Goal: Task Accomplishment & Management: Complete application form

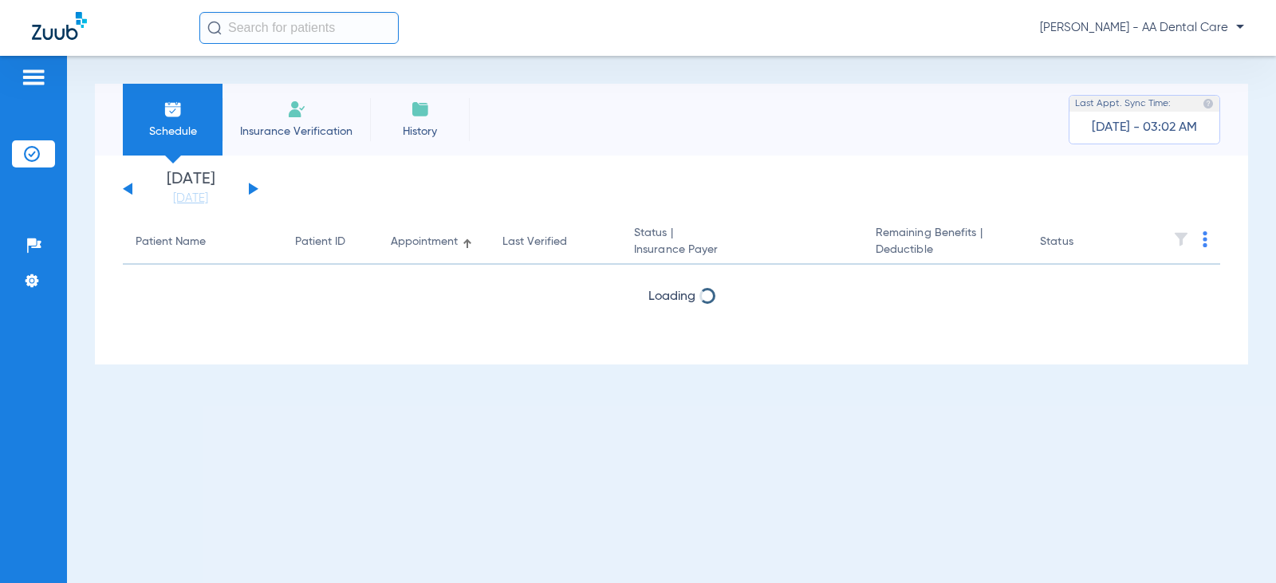
click at [283, 122] on li "Insurance Verification" at bounding box center [297, 120] width 148 height 72
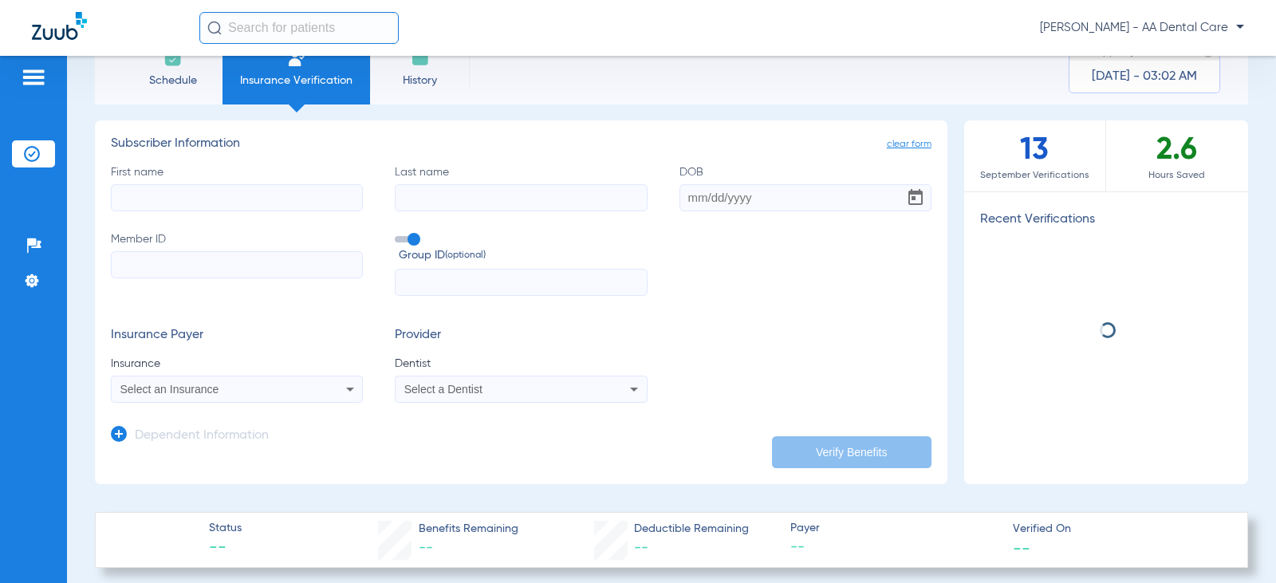
scroll to position [80, 0]
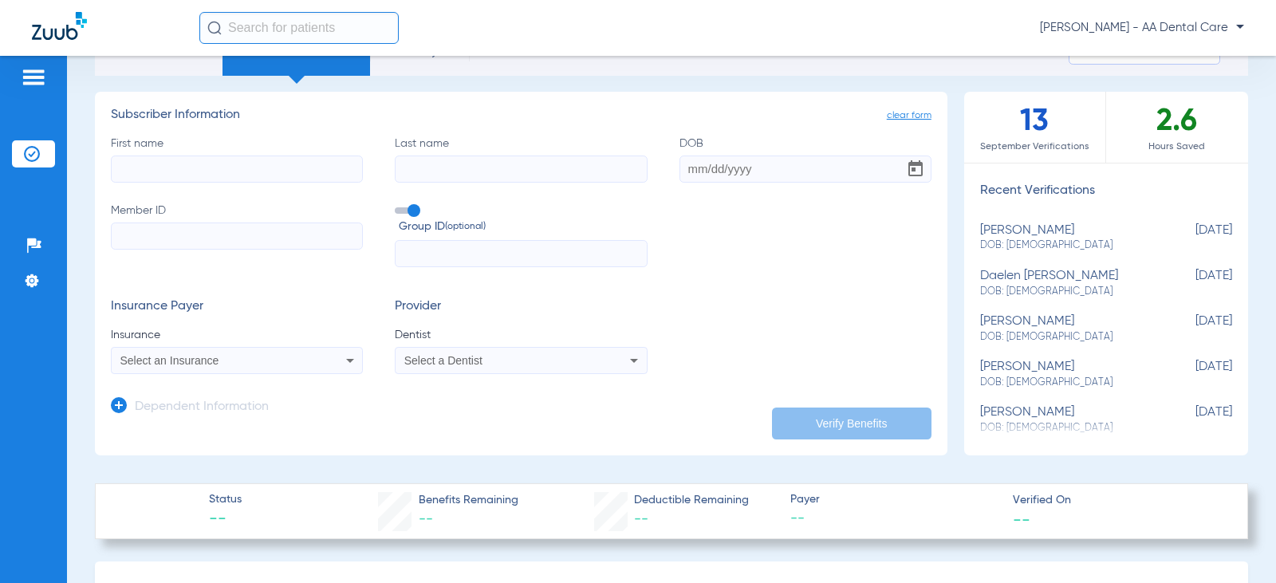
click at [314, 165] on input "First name" at bounding box center [237, 169] width 252 height 27
type input "bahman"
type input "shokouhi"
type input "[DATE]"
click at [175, 227] on input "Member ID" at bounding box center [237, 236] width 252 height 27
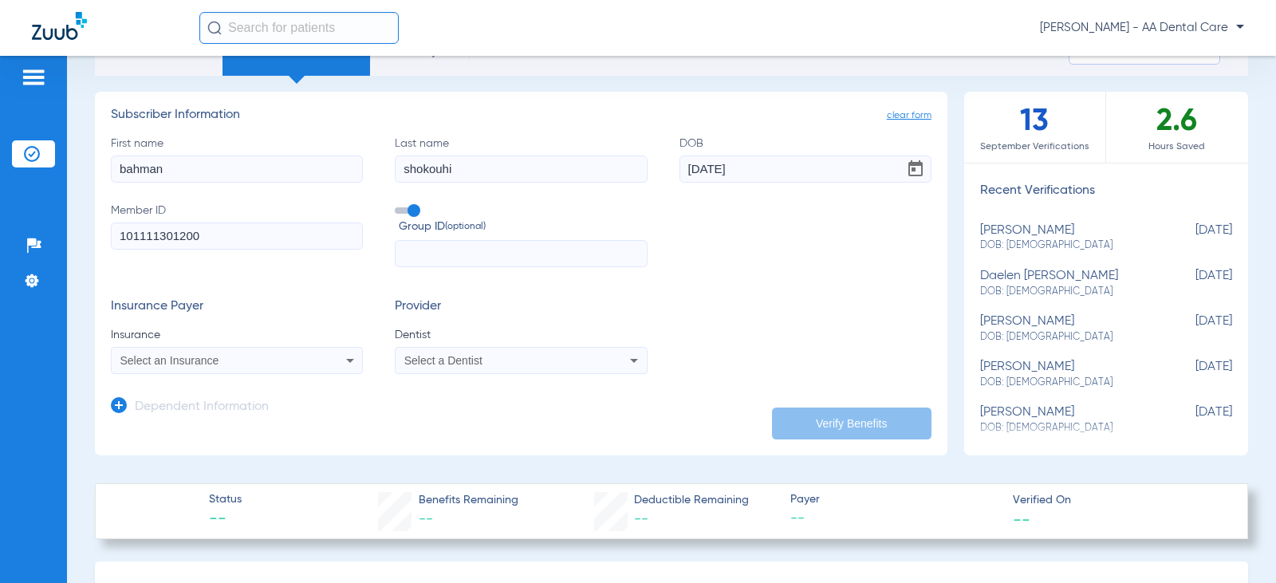
type input "101111301200"
click at [250, 370] on div "Select an Insurance" at bounding box center [237, 360] width 250 height 19
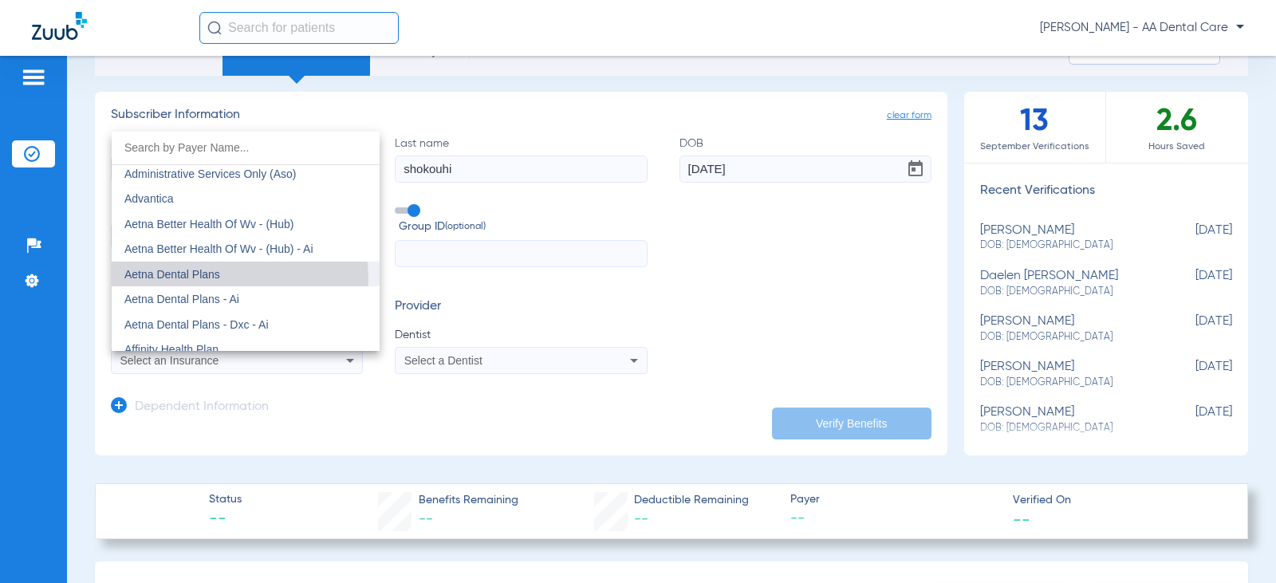
click at [231, 278] on mat-option "Aetna Dental Plans" at bounding box center [246, 275] width 268 height 26
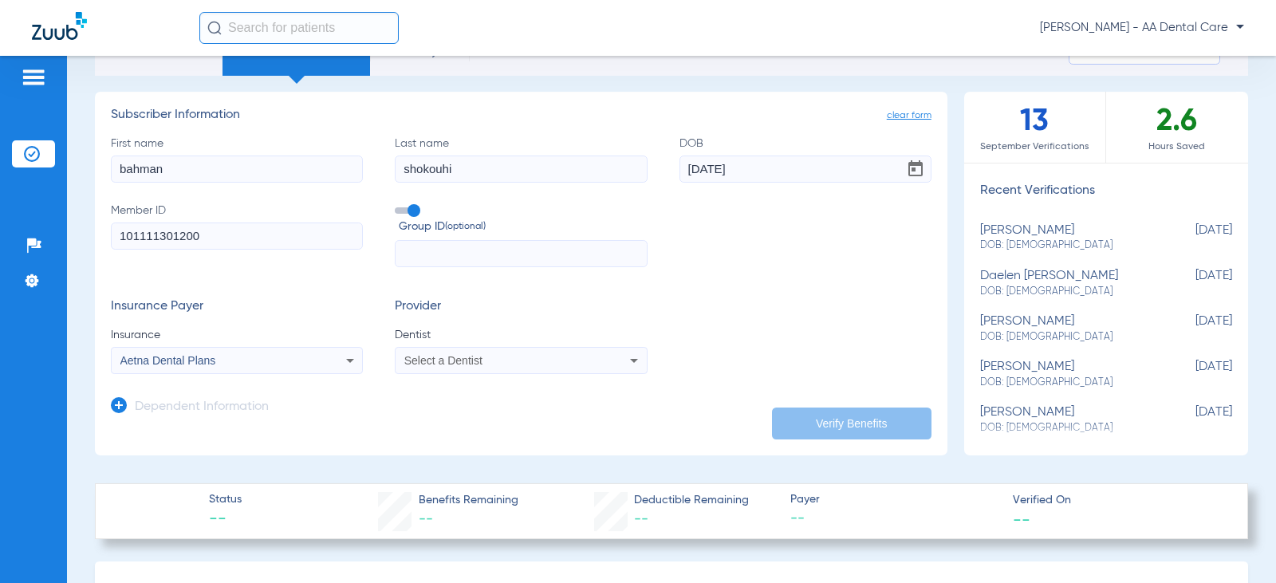
click at [477, 361] on span "Select a Dentist" at bounding box center [443, 360] width 78 height 13
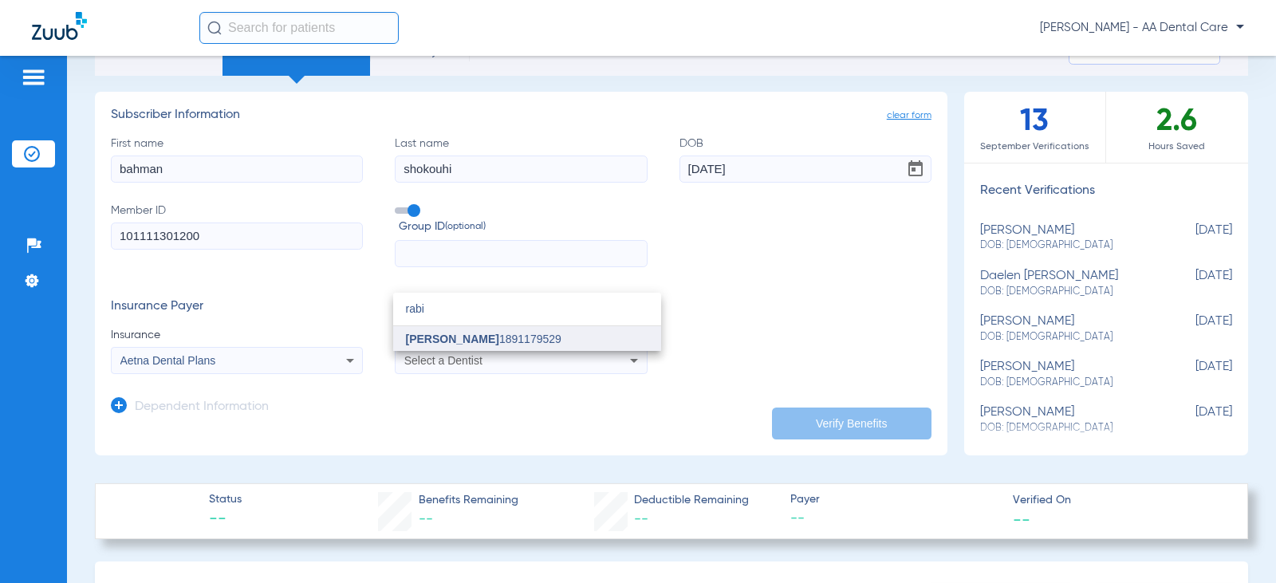
type input "rabi"
click at [479, 339] on span "[PERSON_NAME] 1891179529" at bounding box center [484, 338] width 156 height 11
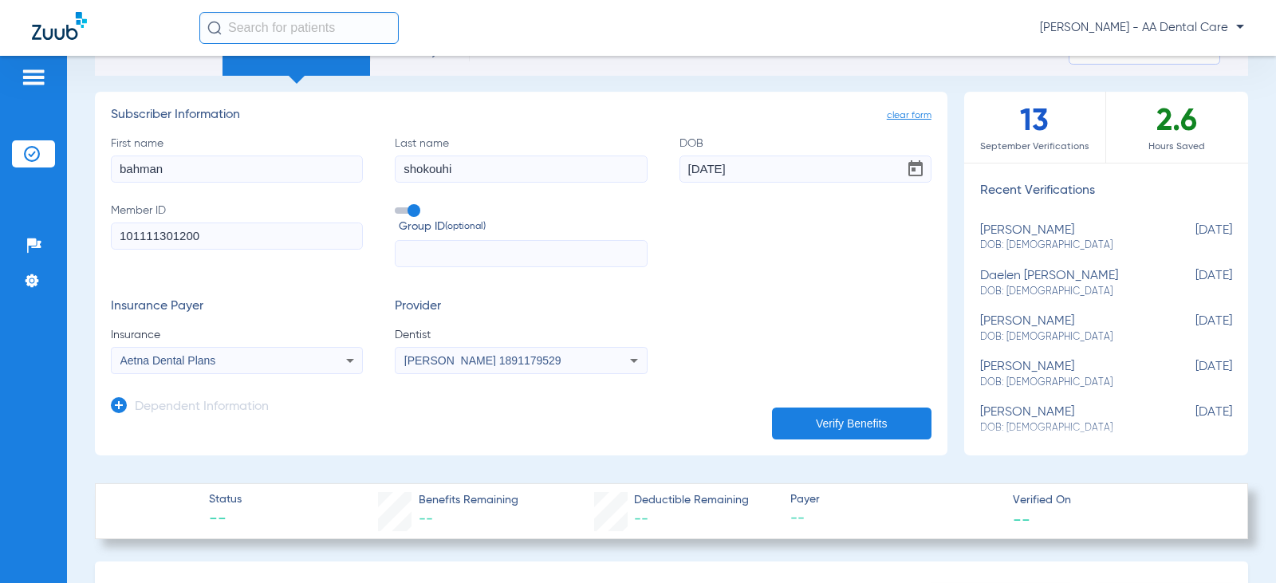
click at [843, 417] on button "Verify Benefits" at bounding box center [852, 424] width 160 height 32
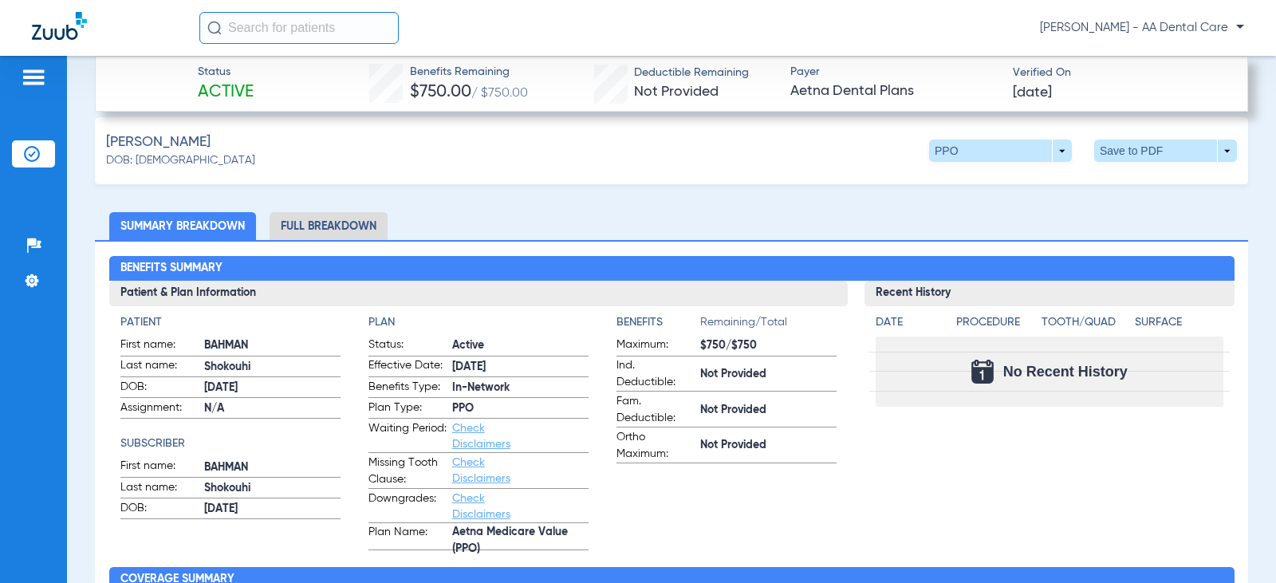
scroll to position [519, 0]
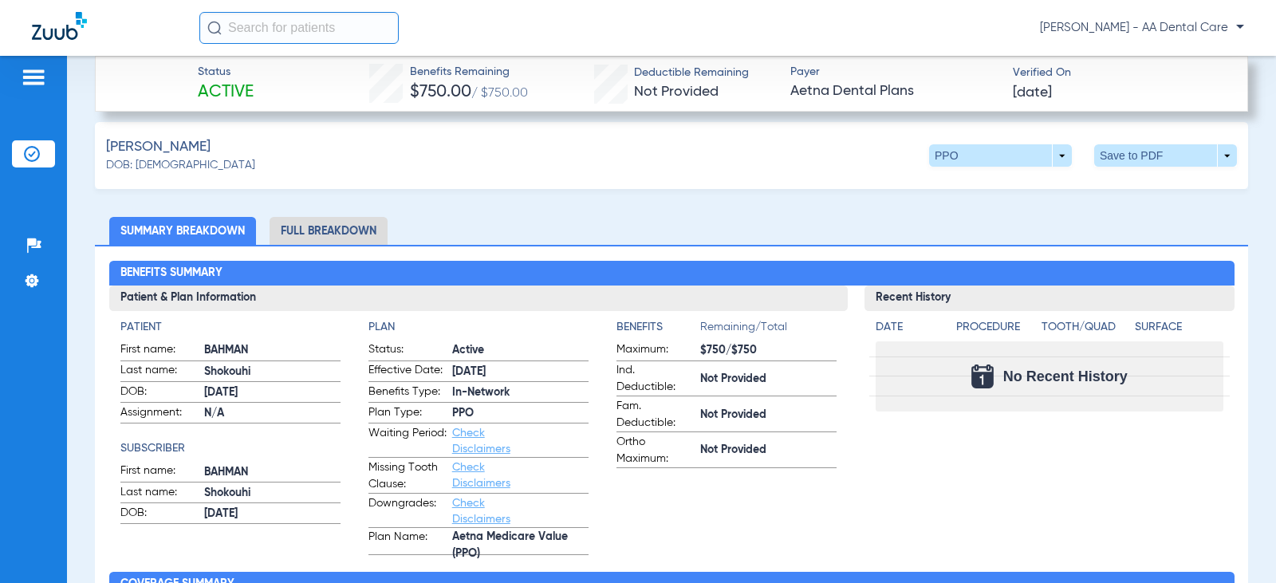
click at [325, 222] on li "Full Breakdown" at bounding box center [329, 231] width 118 height 28
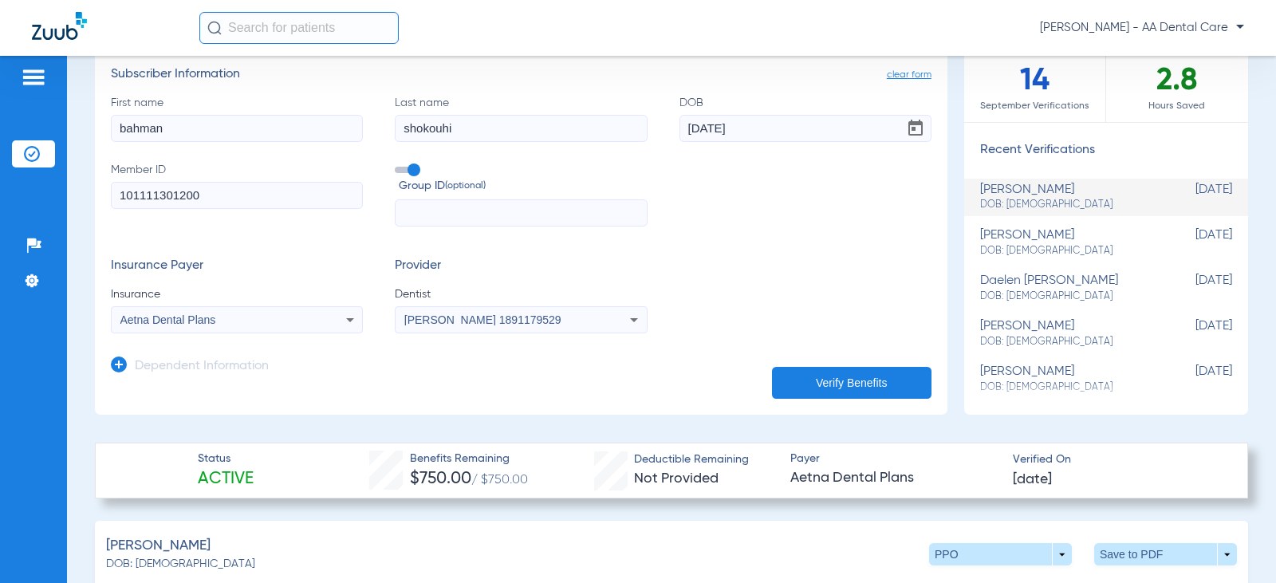
scroll to position [0, 0]
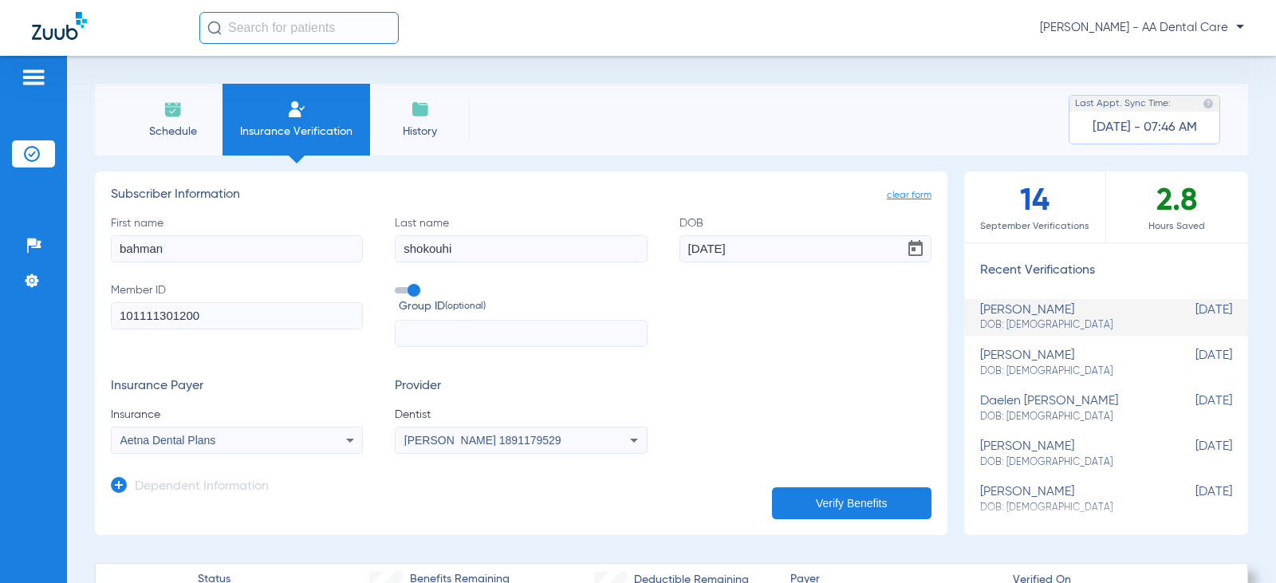
click at [176, 118] on img at bounding box center [173, 109] width 19 height 19
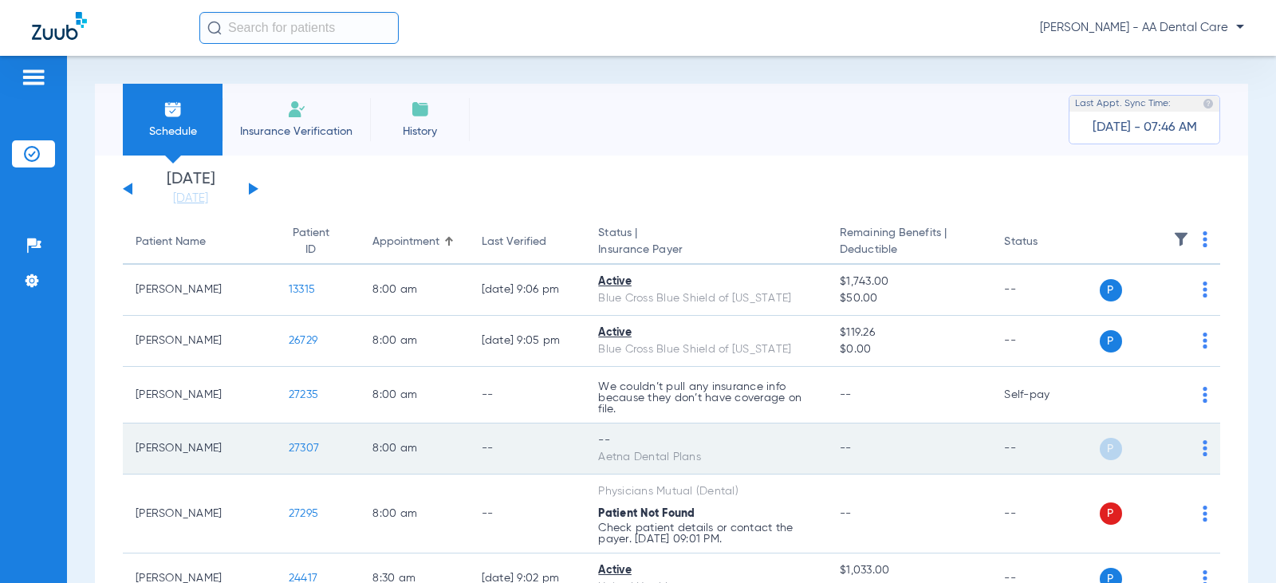
click at [1203, 448] on img at bounding box center [1205, 448] width 5 height 16
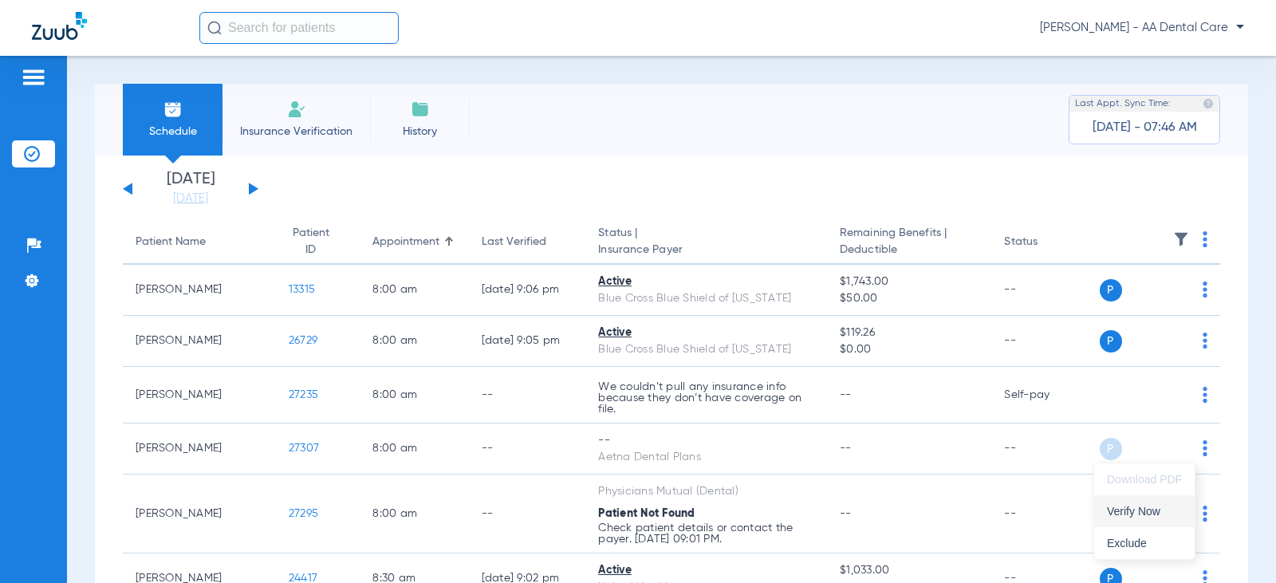
click at [1157, 509] on span "Verify Now" at bounding box center [1144, 511] width 75 height 11
